Goal: Task Accomplishment & Management: Complete application form

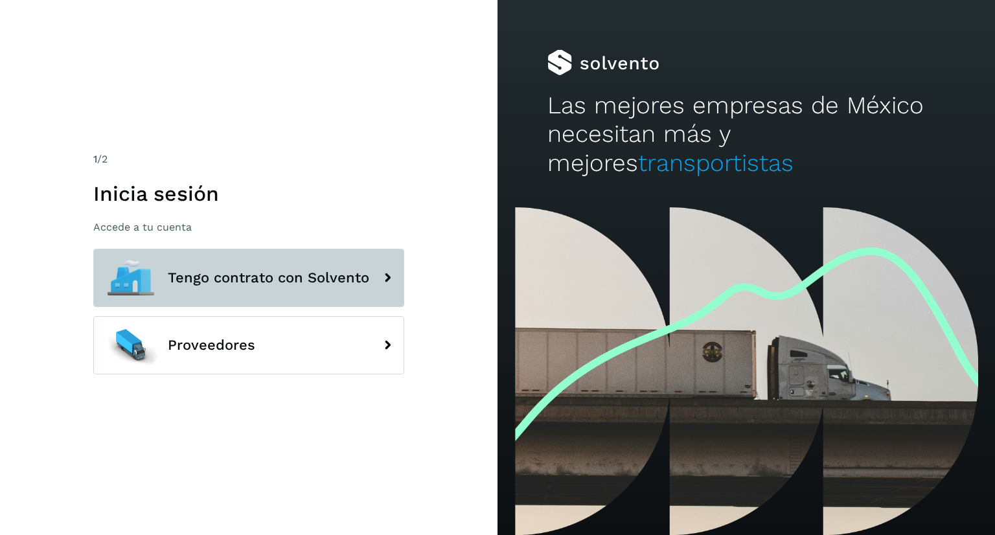
click at [302, 291] on button "Tengo contrato con Solvento" at bounding box center [248, 278] width 311 height 58
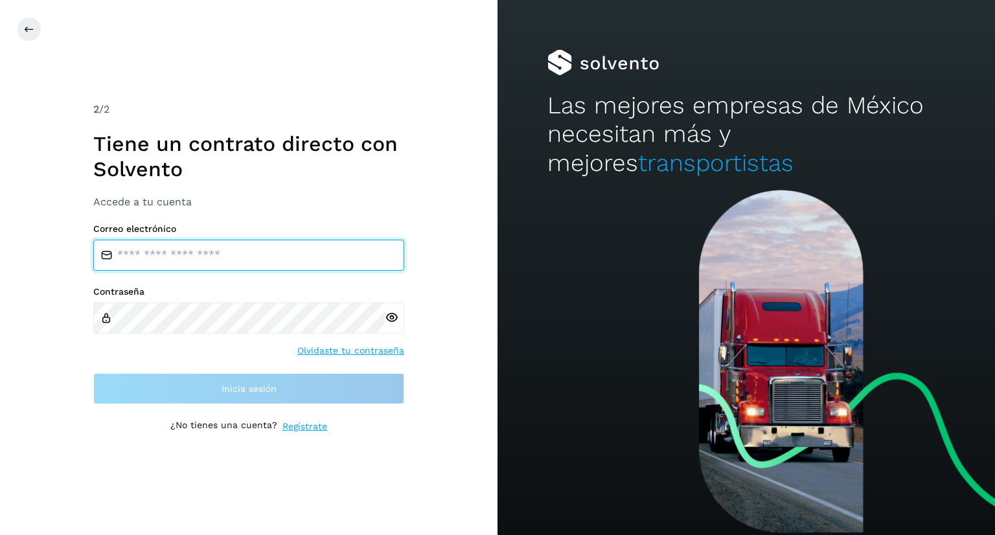
click at [280, 246] on input "email" at bounding box center [248, 255] width 311 height 31
type input "**********"
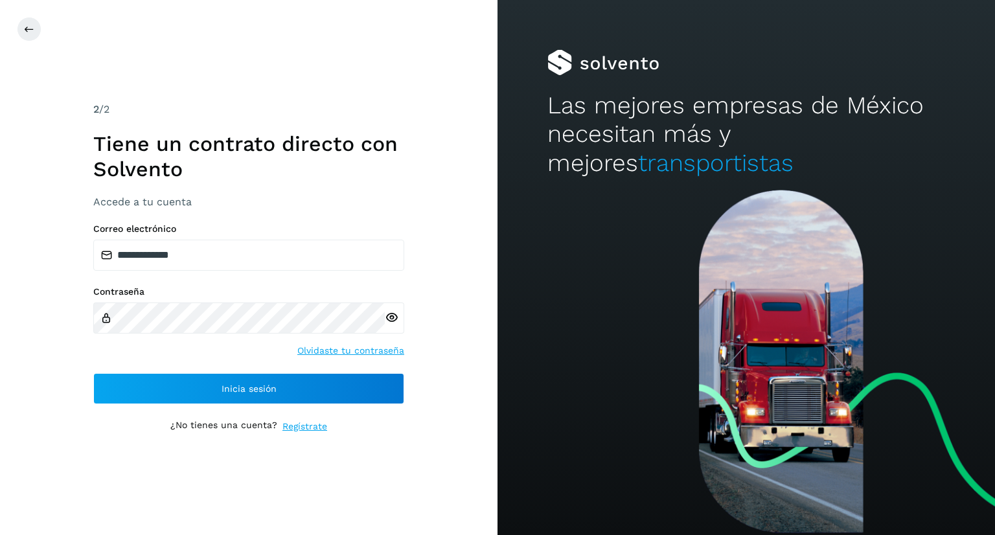
click at [387, 317] on icon at bounding box center [392, 318] width 14 height 14
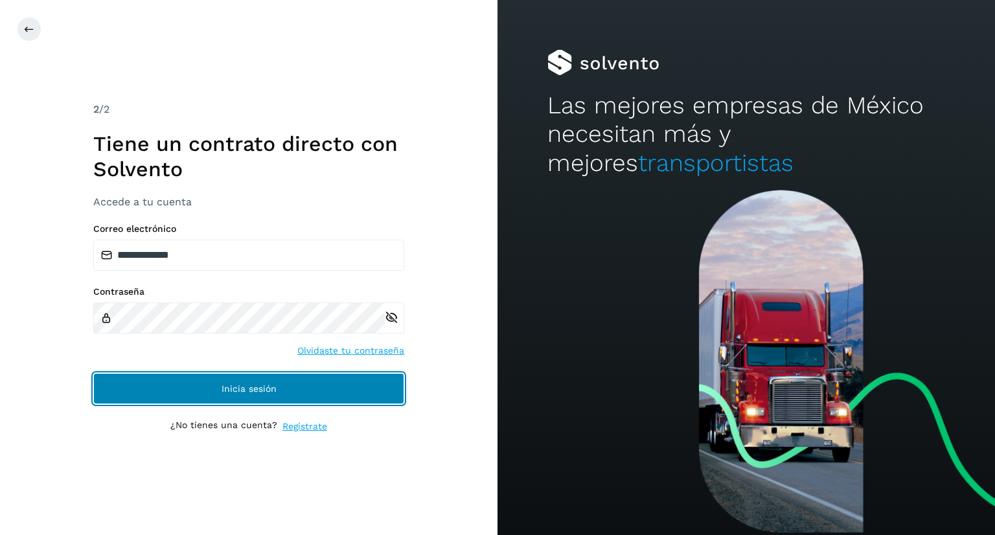
click at [280, 388] on button "Inicia sesión" at bounding box center [248, 388] width 311 height 31
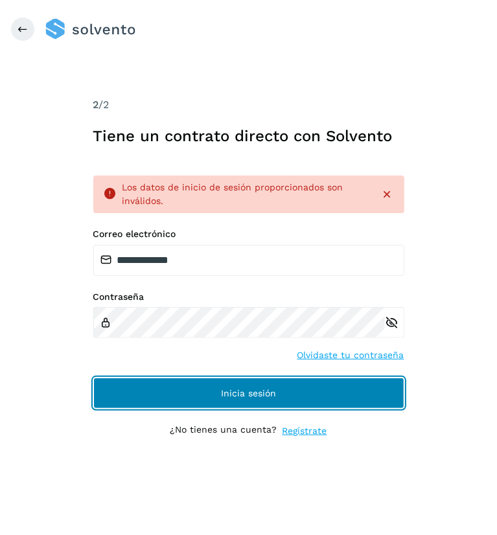
click at [212, 394] on button "Inicia sesión" at bounding box center [248, 393] width 311 height 31
click at [271, 389] on span "Inicia sesión" at bounding box center [248, 393] width 55 height 9
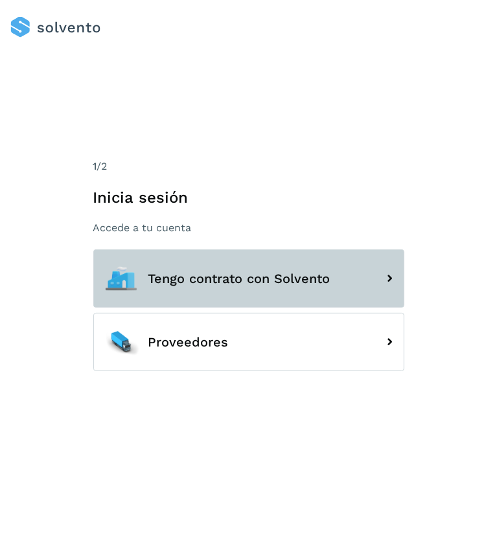
click at [264, 251] on button "Tengo contrato con Solvento" at bounding box center [248, 278] width 311 height 58
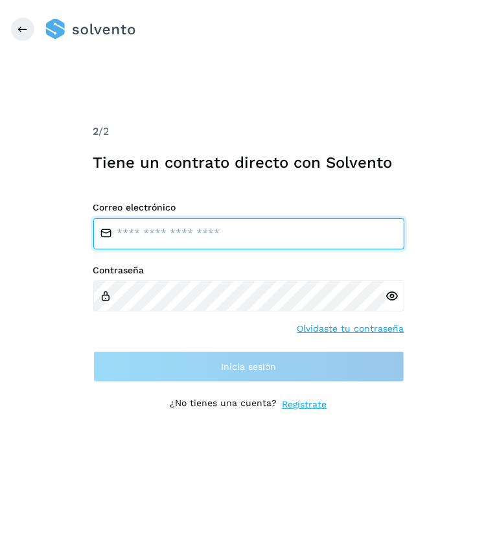
click at [231, 227] on input "email" at bounding box center [248, 233] width 311 height 31
type input "**********"
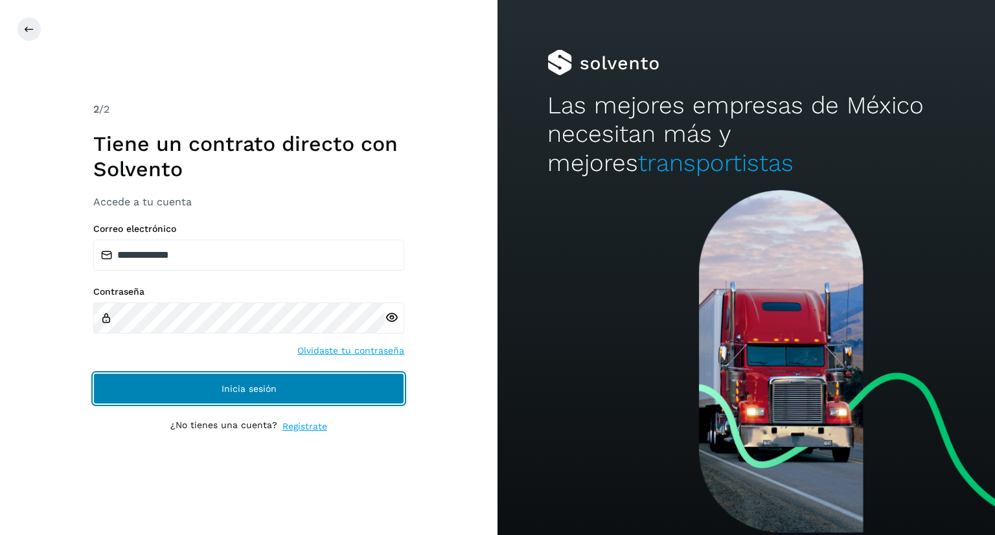
click at [231, 387] on span "Inicia sesión" at bounding box center [248, 388] width 55 height 9
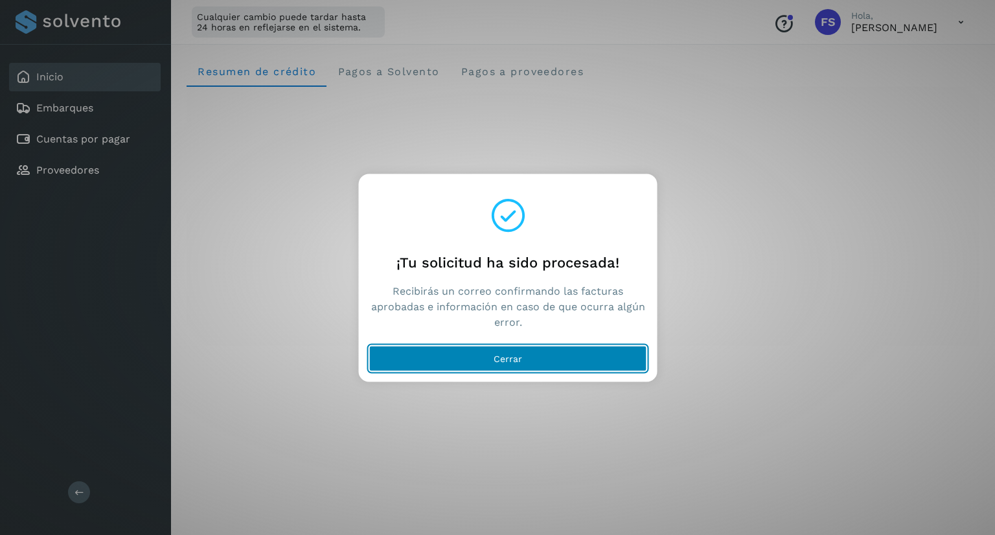
click at [457, 361] on button "Cerrar" at bounding box center [508, 359] width 278 height 26
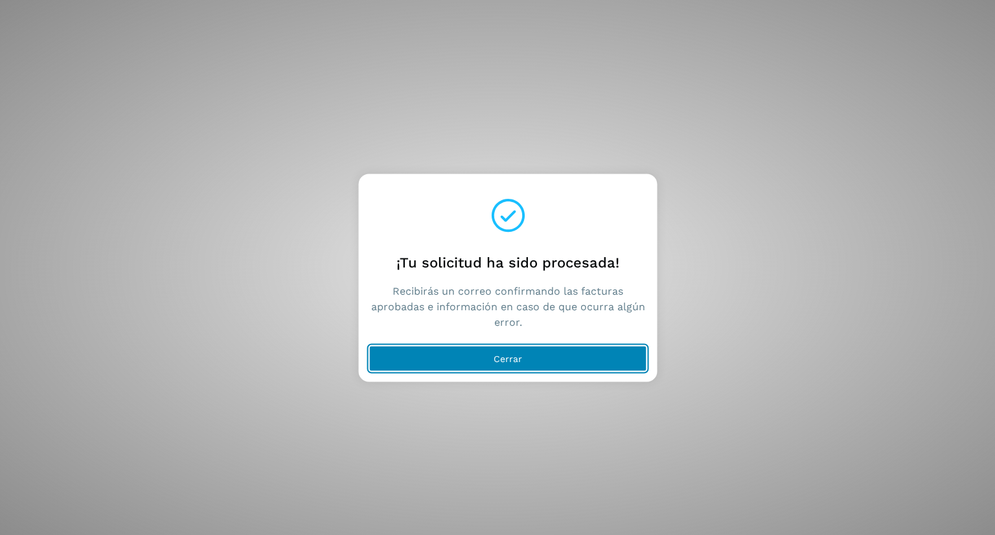
click at [477, 355] on button "Cerrar" at bounding box center [508, 359] width 278 height 26
